Goal: Transaction & Acquisition: Obtain resource

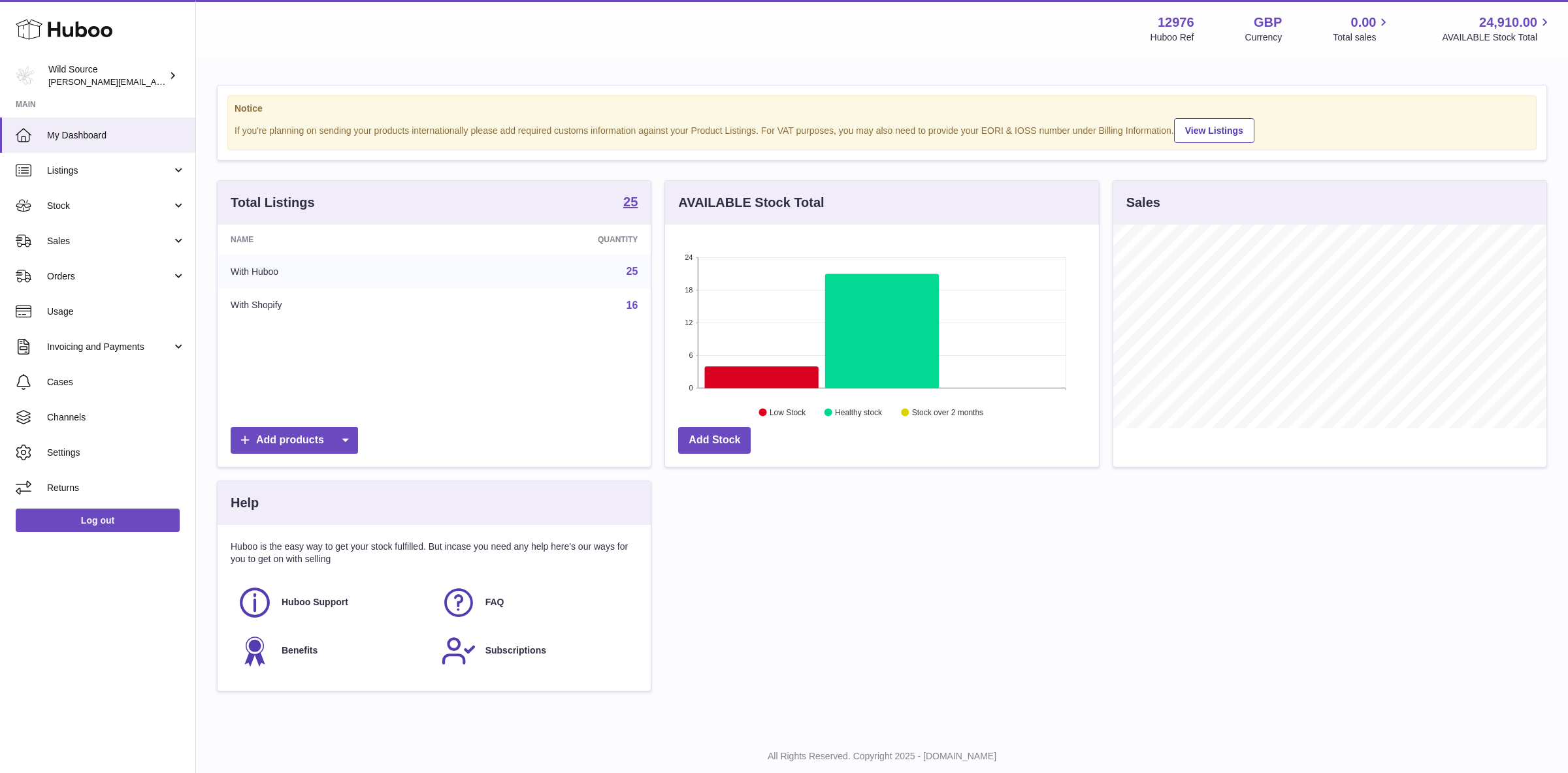
scroll to position [204, 433]
click at [97, 206] on span "Stock" at bounding box center [109, 206] width 125 height 13
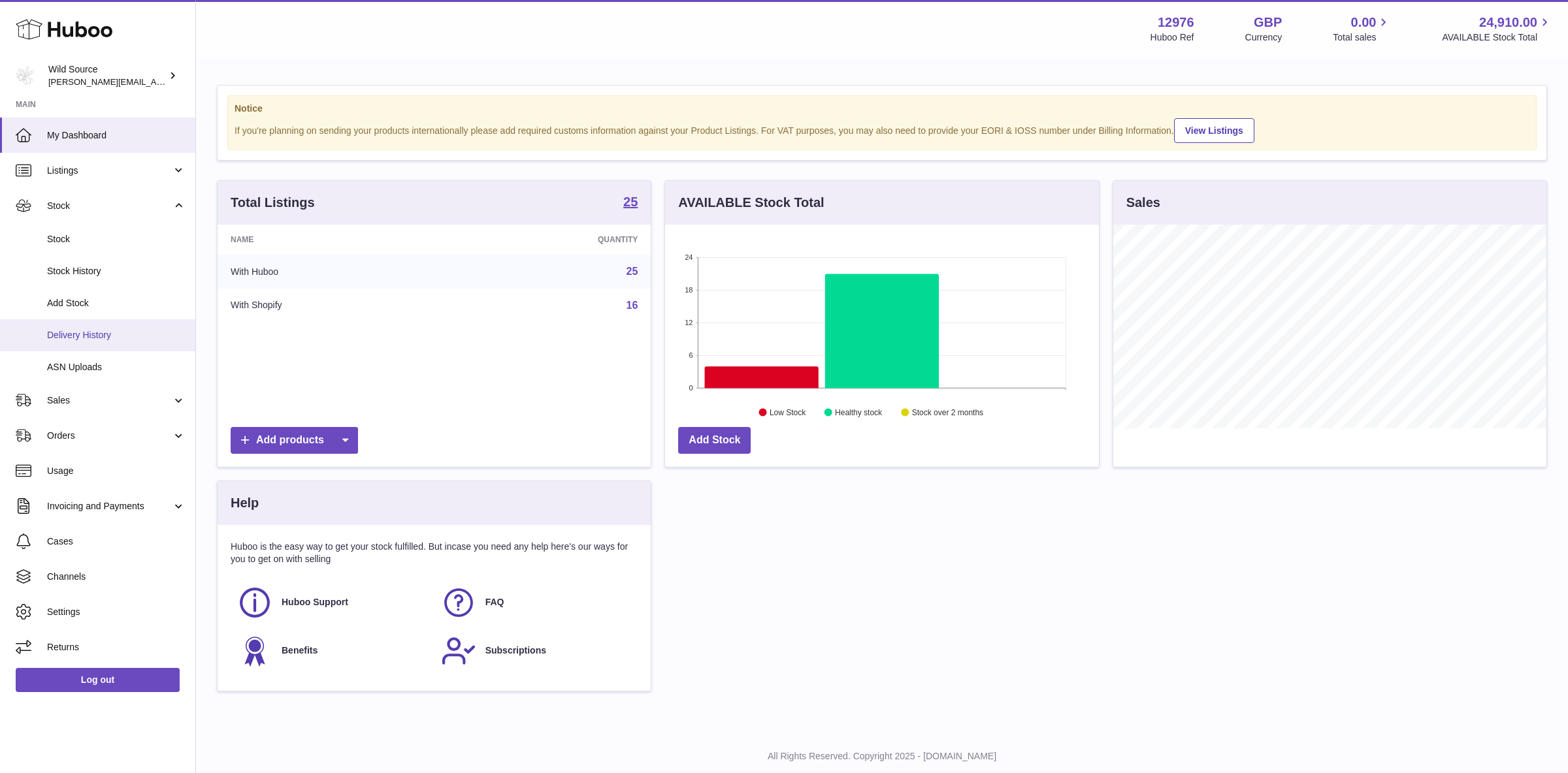
click at [84, 326] on link "Delivery History" at bounding box center [98, 335] width 195 height 32
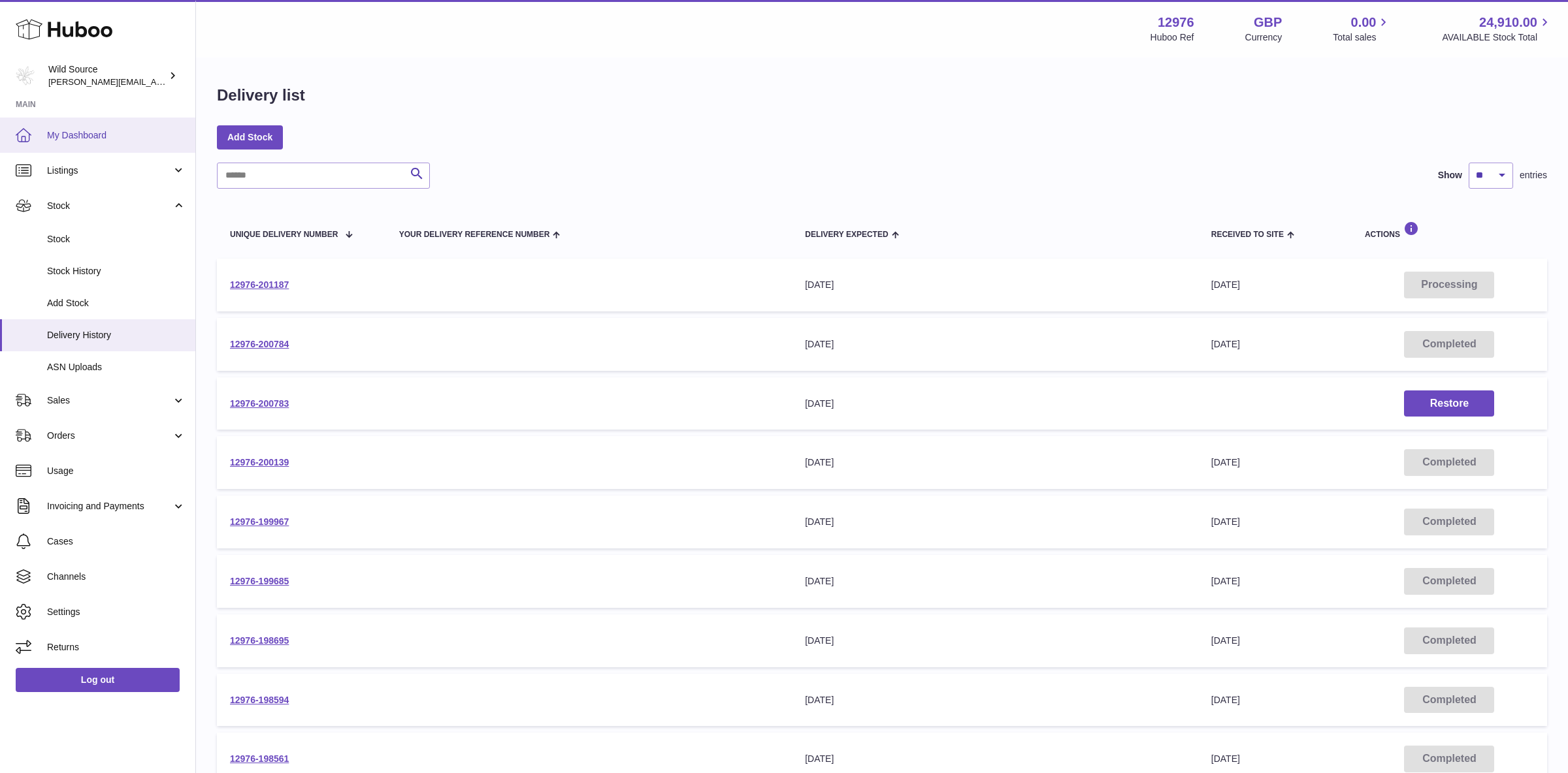
click at [75, 137] on span "My Dashboard" at bounding box center [116, 135] width 139 height 13
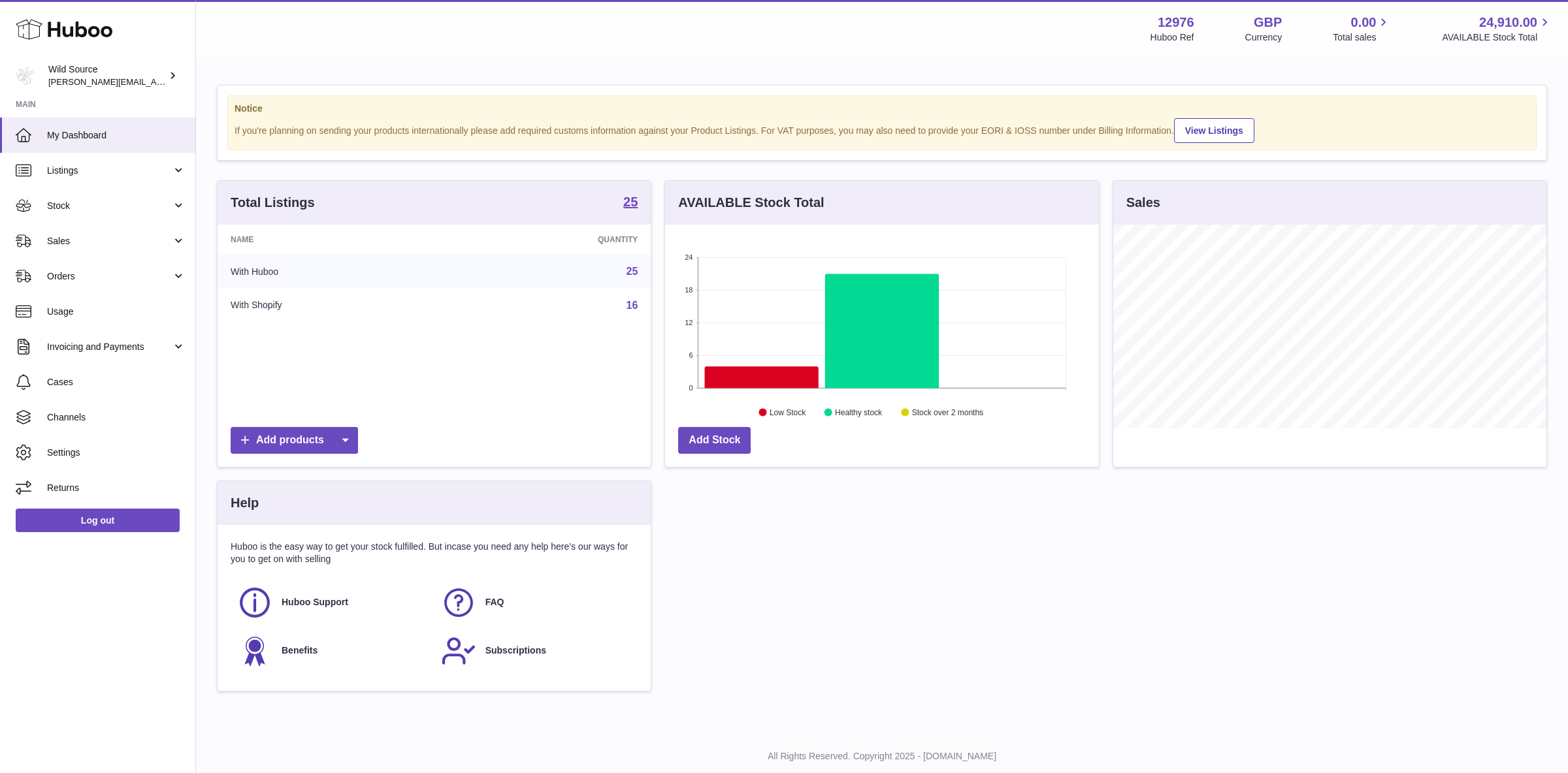
scroll to position [204, 433]
click at [79, 203] on span "Stock" at bounding box center [109, 206] width 125 height 13
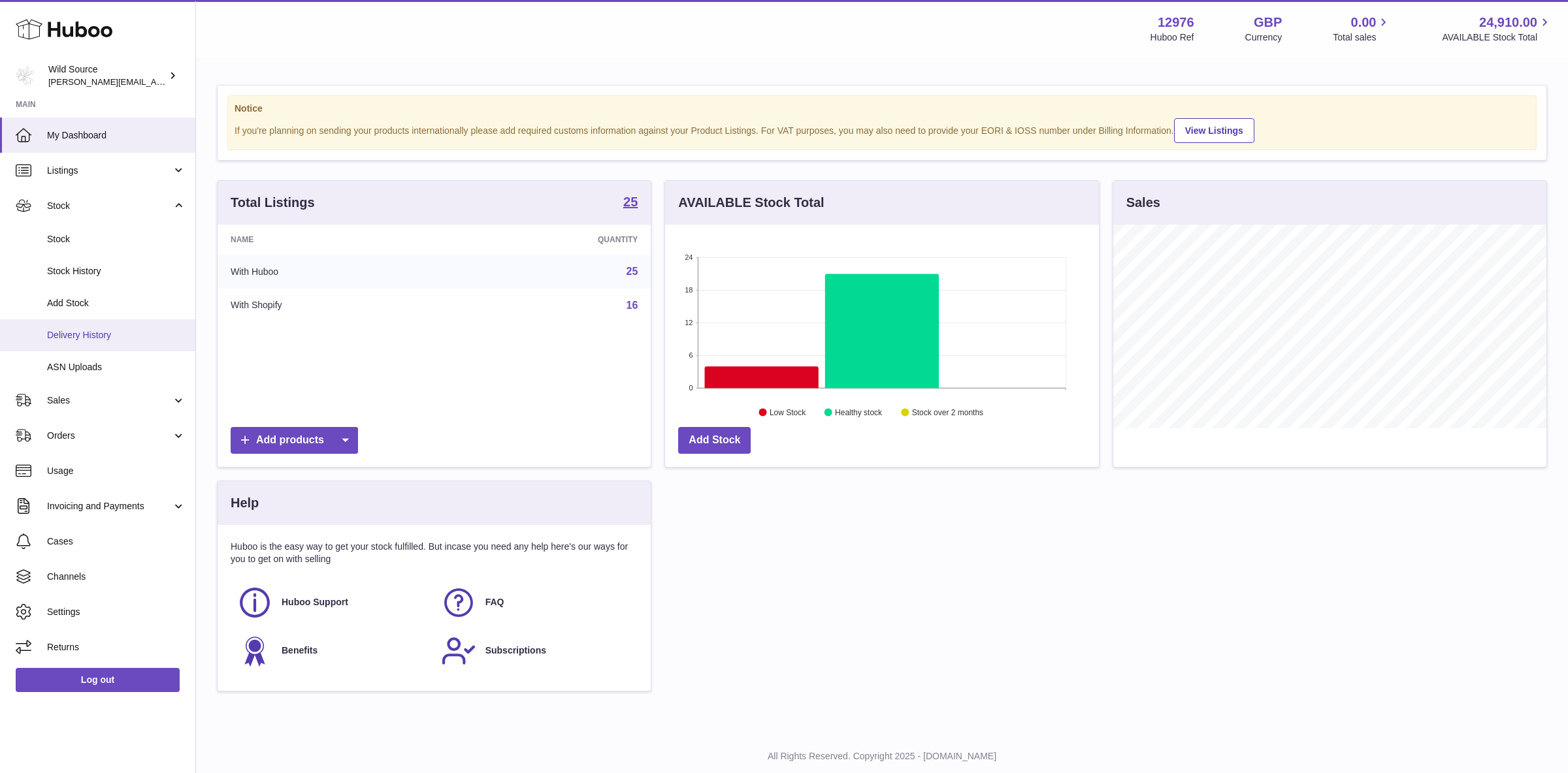
click at [75, 332] on span "Delivery History" at bounding box center [116, 335] width 139 height 13
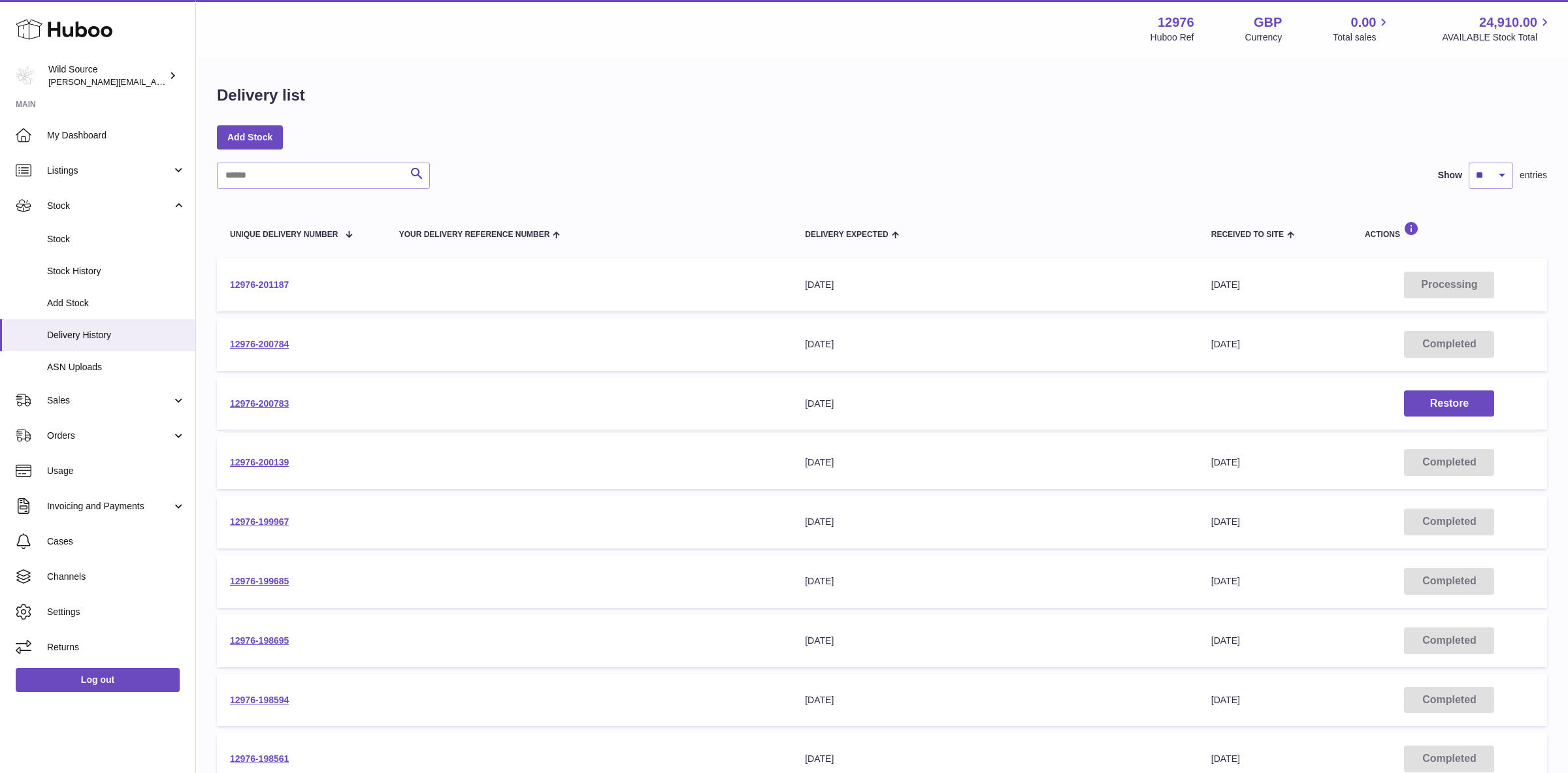
click at [273, 285] on link "12976-201187" at bounding box center [259, 285] width 59 height 11
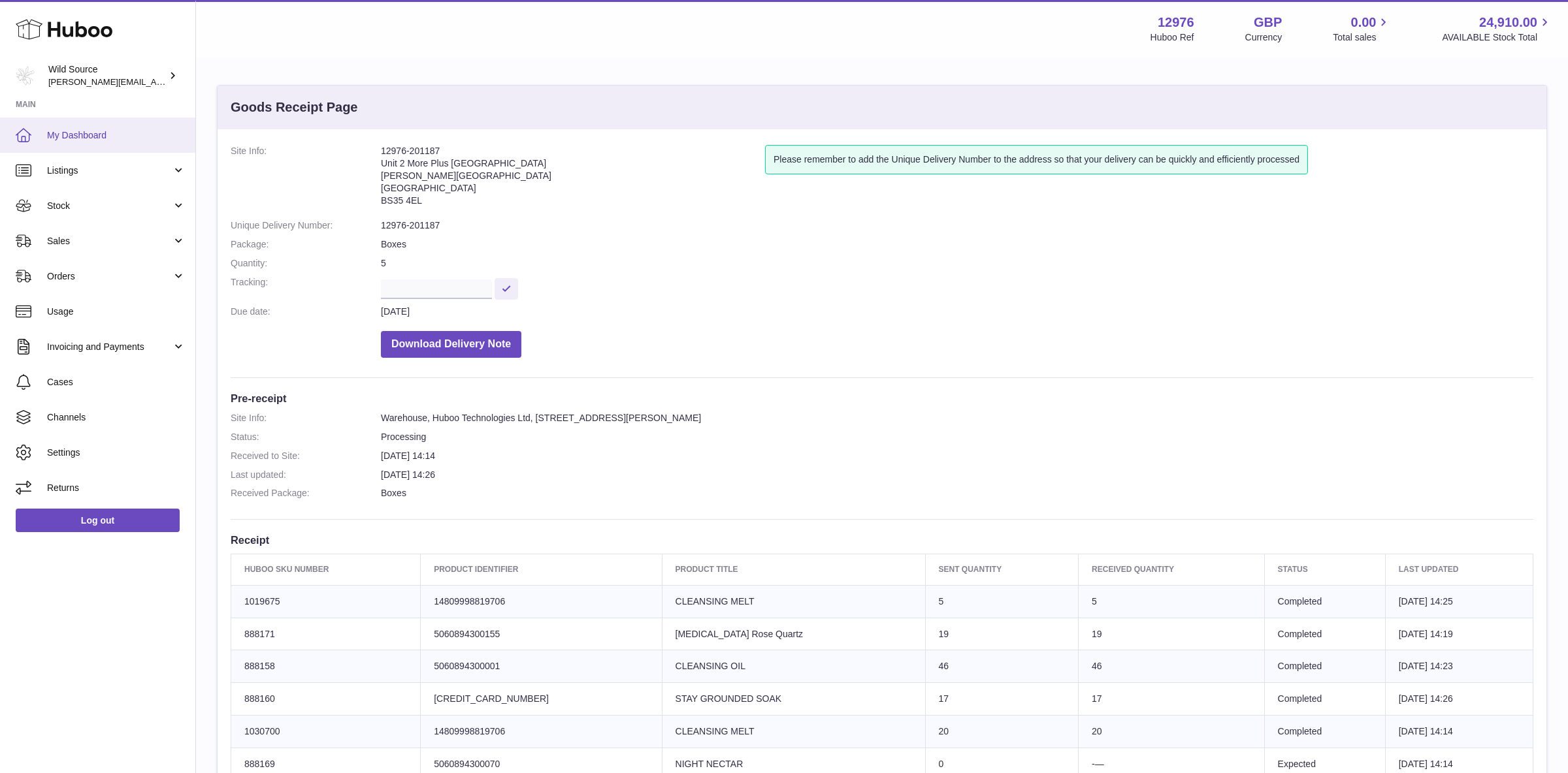
click at [100, 120] on link "My Dashboard" at bounding box center [98, 135] width 195 height 35
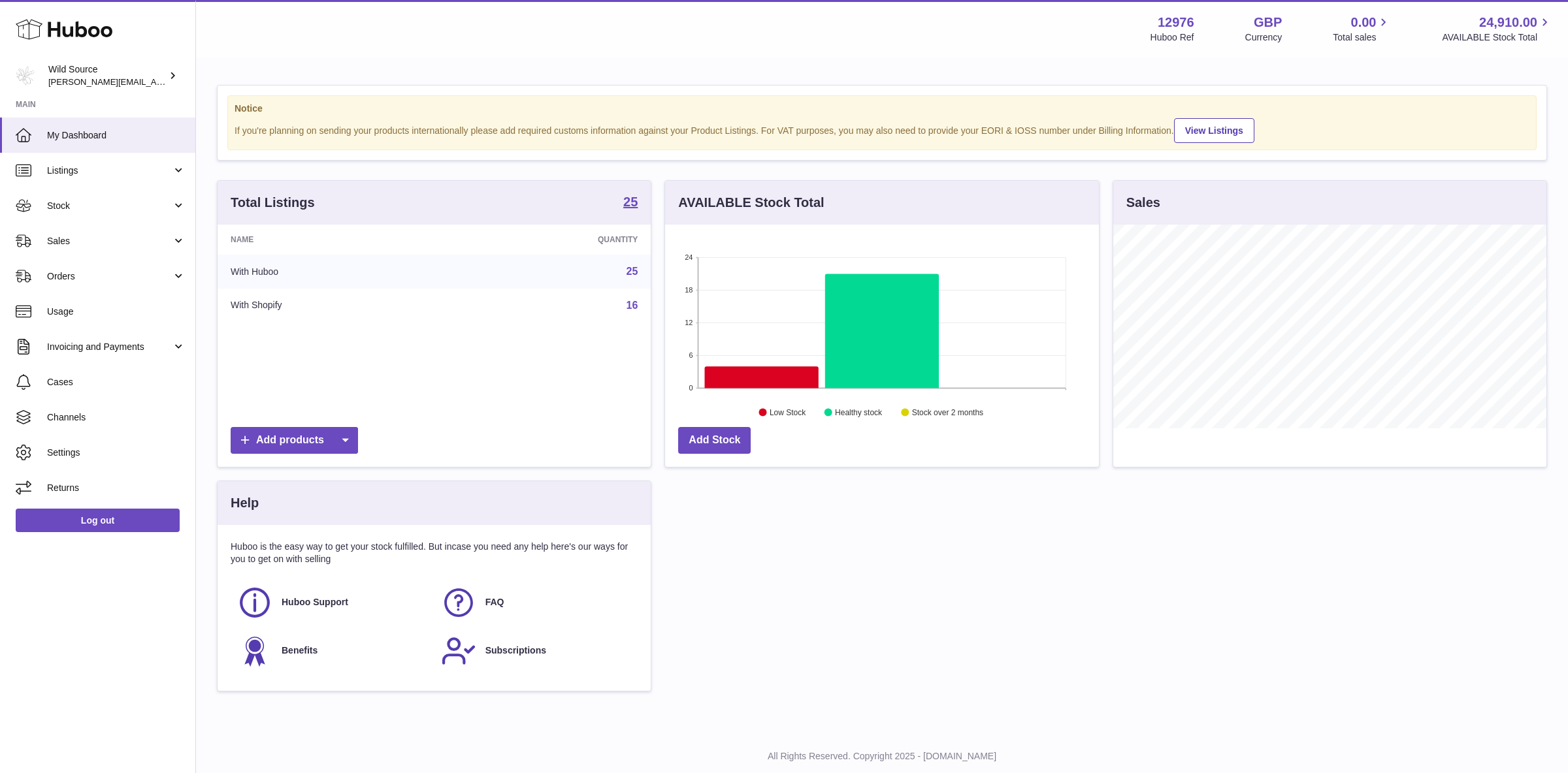
scroll to position [204, 433]
click at [82, 202] on span "Stock" at bounding box center [109, 206] width 125 height 13
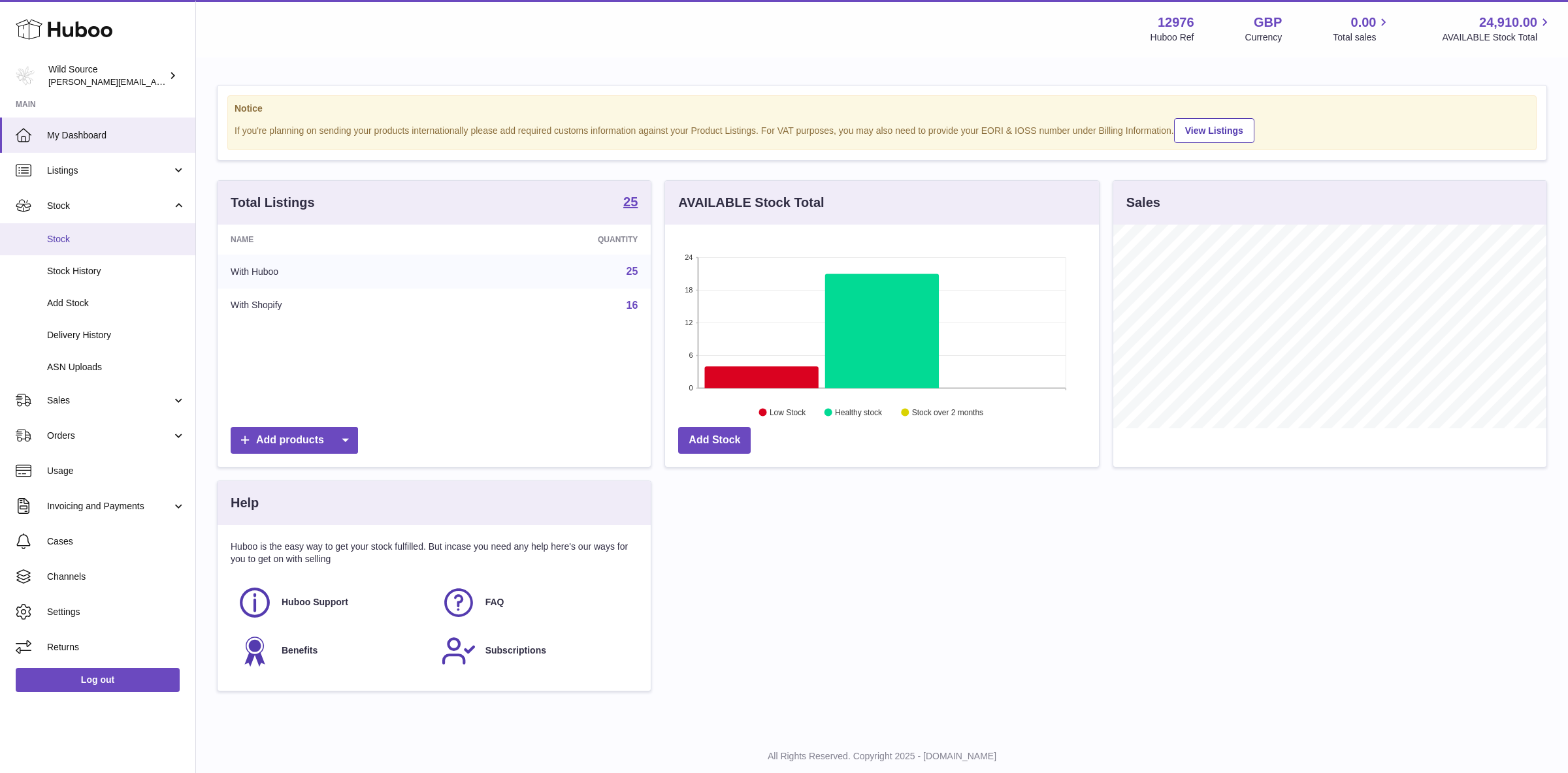
click at [89, 240] on span "Stock" at bounding box center [116, 239] width 139 height 13
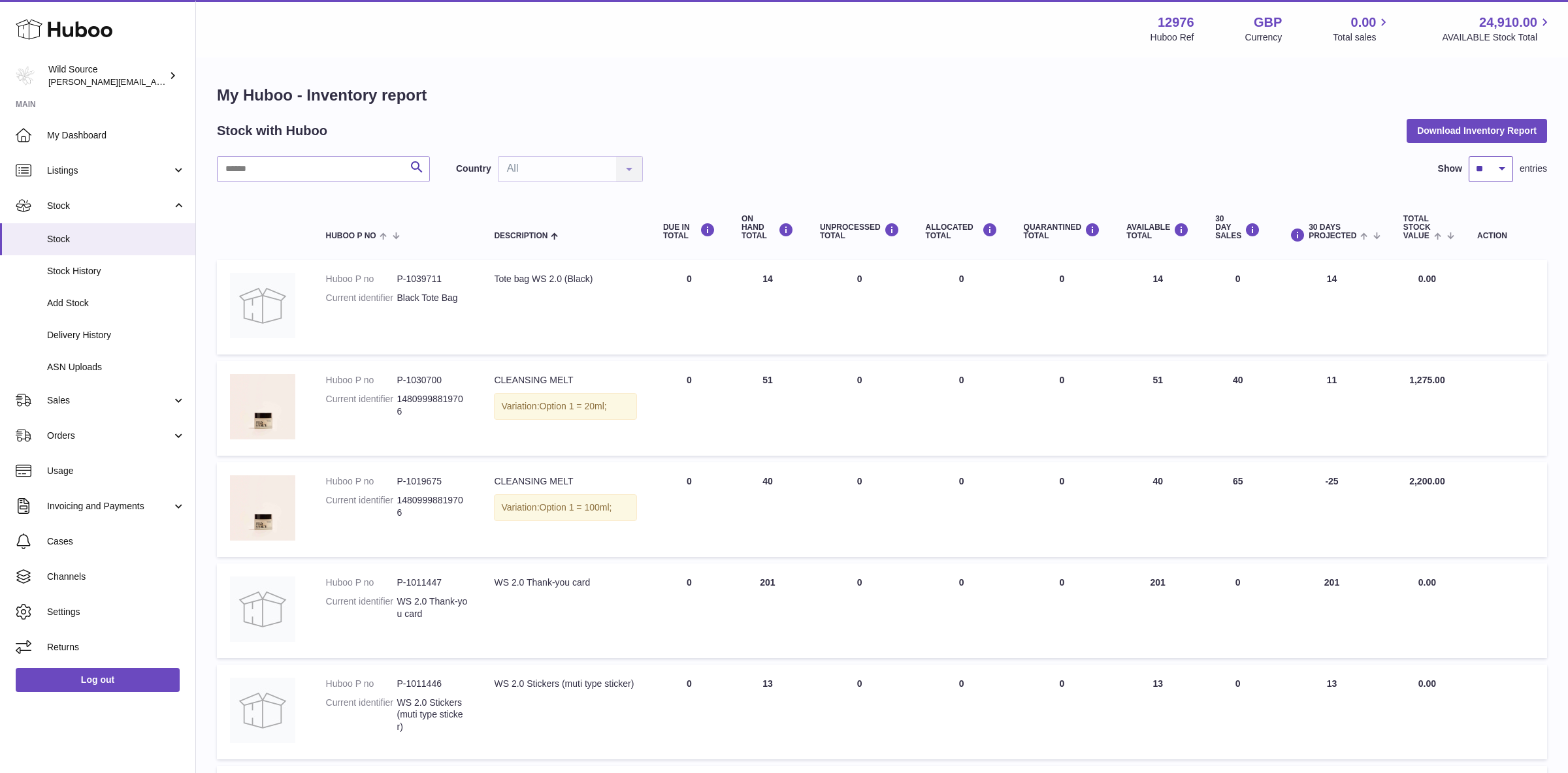
click at [1468, 156] on select "** ** ** ***" at bounding box center [1490, 170] width 44 height 26
select select "**"
click option "**" at bounding box center [0, 0] width 0 height 0
click at [1496, 137] on button "Download Inventory Report" at bounding box center [1476, 131] width 141 height 24
